Goal: Information Seeking & Learning: Learn about a topic

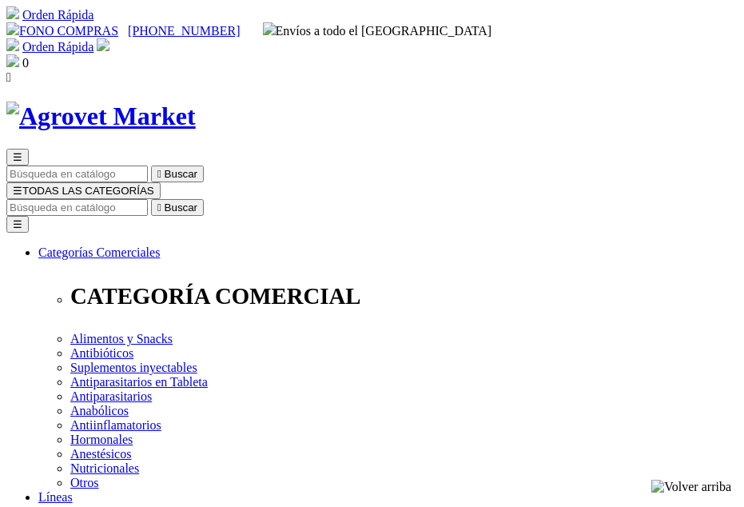
select select "0"
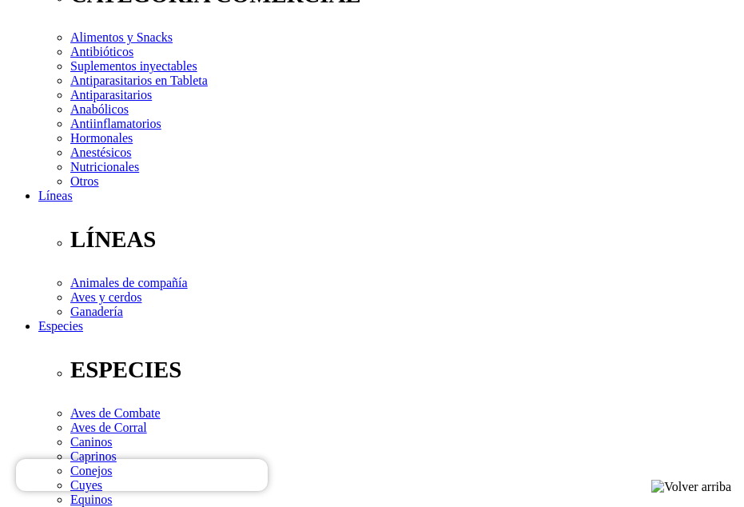
scroll to position [313, 0]
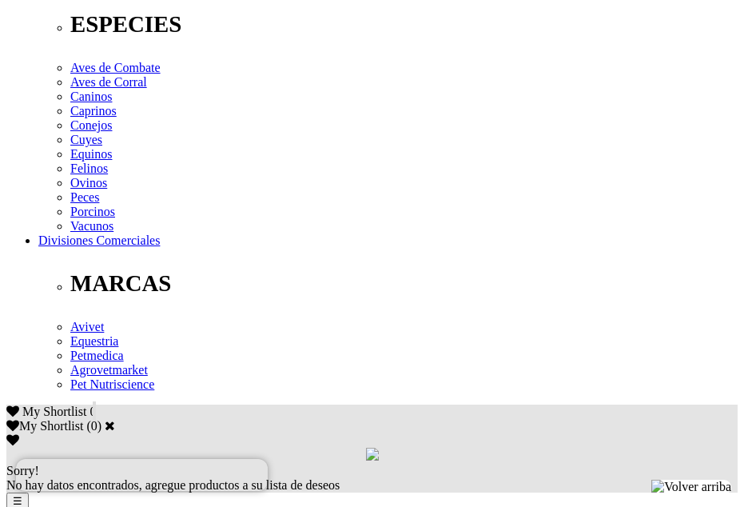
scroll to position [648, 0]
drag, startPoint x: 574, startPoint y: 385, endPoint x: 113, endPoint y: 371, distance: 461.6
copy p "[MEDICAL_DATA] monohidrato, (Base) 20 mg, [MEDICAL_DATA] sulfato, (Base) 10 mg,…"
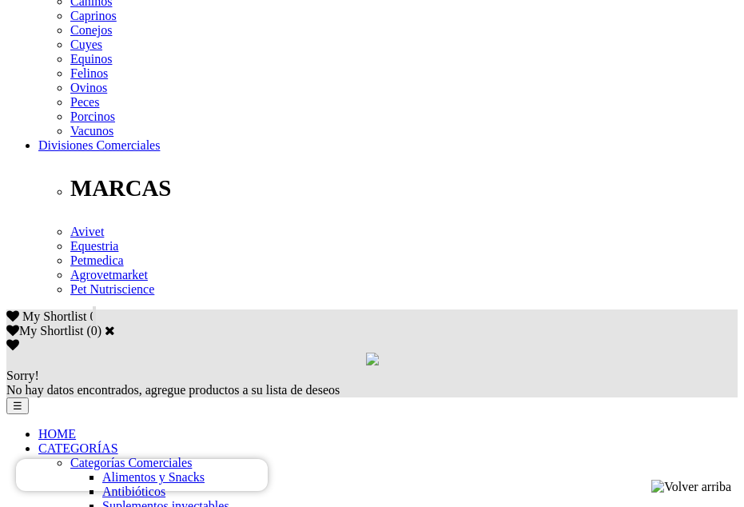
scroll to position [734, 0]
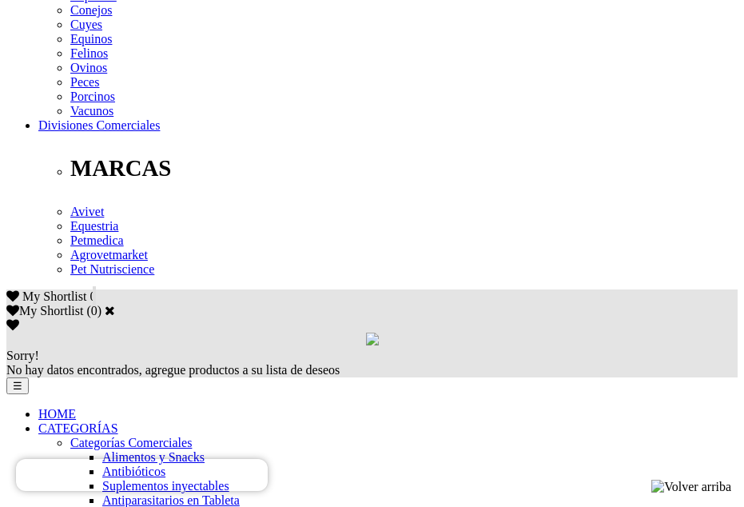
scroll to position [768, 0]
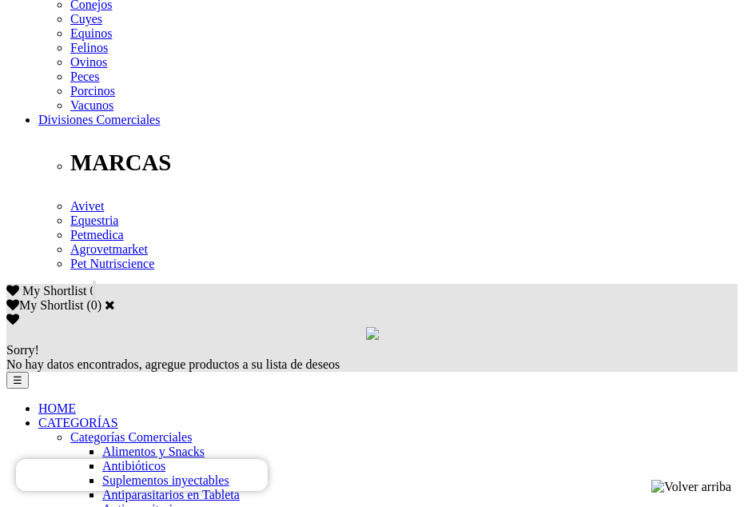
drag, startPoint x: 116, startPoint y: 262, endPoint x: 165, endPoint y: 349, distance: 99.9
copy p "Para el tratamiento de las [MEDICAL_DATA] en bovinos, ovinos y caprinos en prod…"
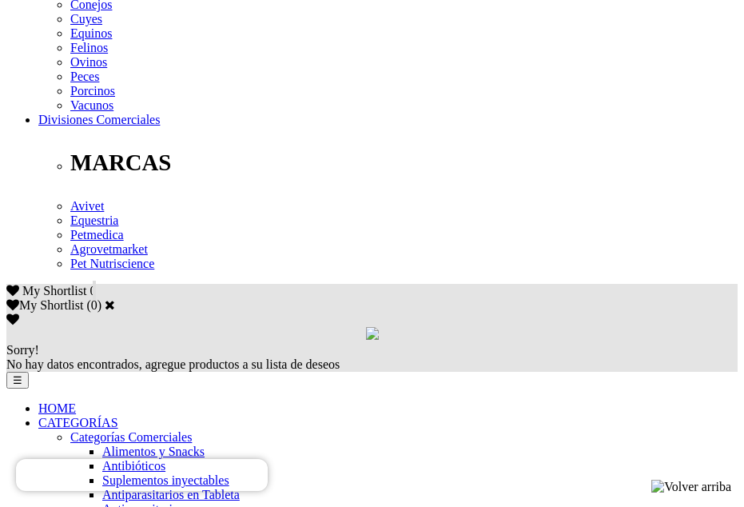
copy p "Para el tratamiento de las [MEDICAL_DATA] en bovinos, ovinos y caprinos en prod…"
drag, startPoint x: 209, startPoint y: 302, endPoint x: 116, endPoint y: 247, distance: 108.6
copy div "Bovinos: 1 jeringa/cuarto afectado cada 12 a 24 horas durante 2 días o hasta la…"
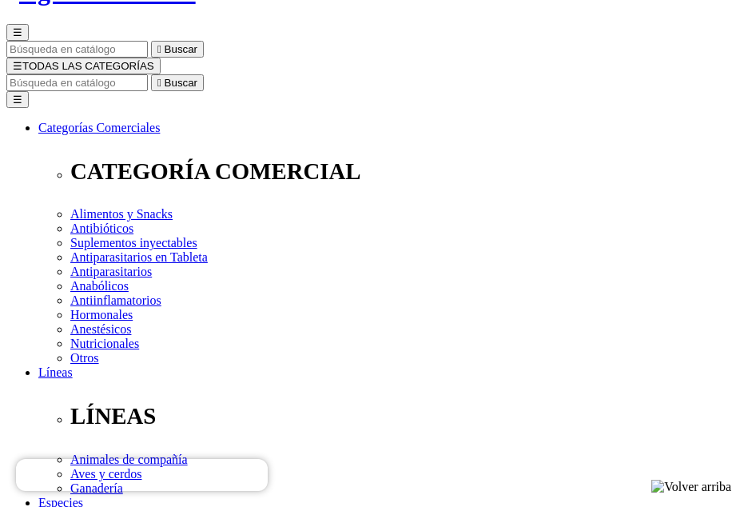
scroll to position [109, 0]
